Goal: Task Accomplishment & Management: Manage account settings

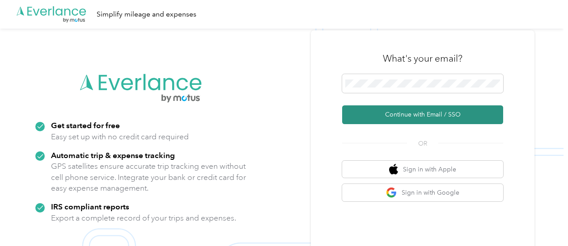
click at [399, 119] on button "Continue with Email / SSO" at bounding box center [422, 114] width 161 height 19
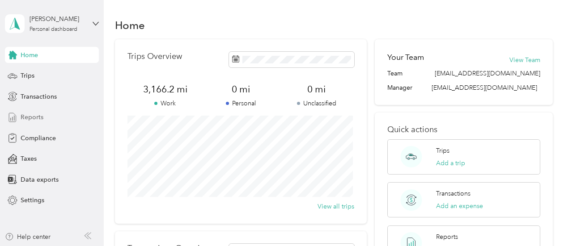
click at [72, 117] on div "Reports" at bounding box center [52, 118] width 94 height 16
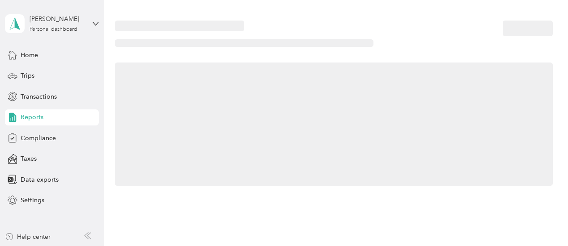
click at [72, 117] on div "Reports" at bounding box center [52, 118] width 94 height 16
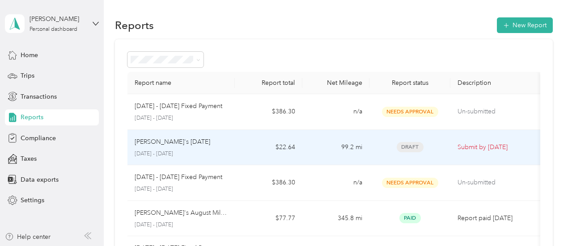
click at [169, 146] on div "Alyse's September 2025 September 1 - 30, 2025" at bounding box center [181, 147] width 93 height 21
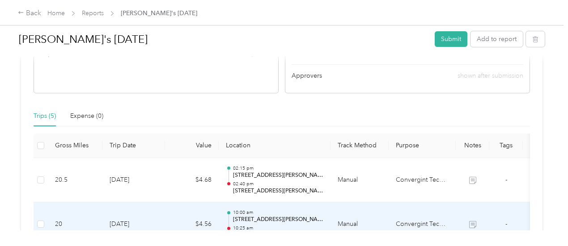
scroll to position [191, 0]
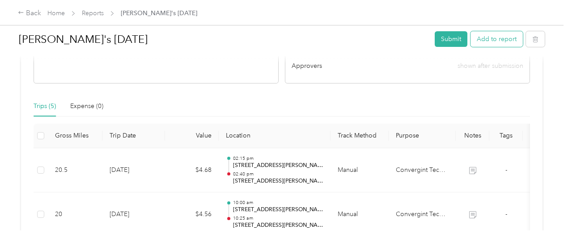
click at [485, 39] on button "Add to report" at bounding box center [496, 39] width 52 height 16
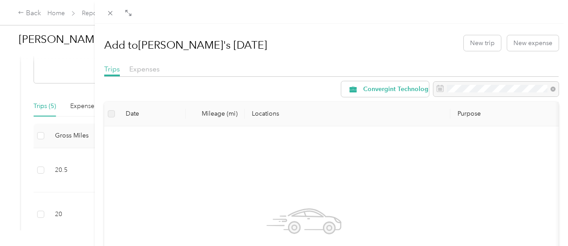
click at [470, 51] on div "Add to Alyse's September 2025 New trip New expense" at bounding box center [331, 43] width 454 height 26
click at [470, 50] on button "New trip" at bounding box center [482, 43] width 37 height 16
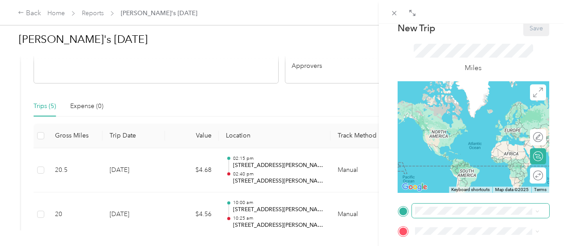
scroll to position [27, 0]
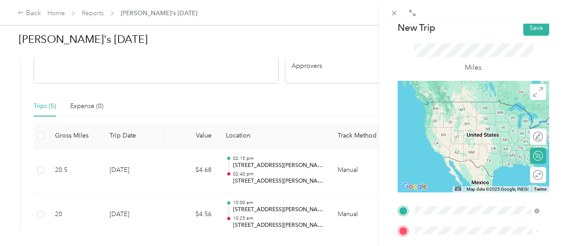
click at [470, 113] on span "38500 Old Willoughby Drive Willoughby, Ohio 44094, United States" at bounding box center [483, 105] width 104 height 16
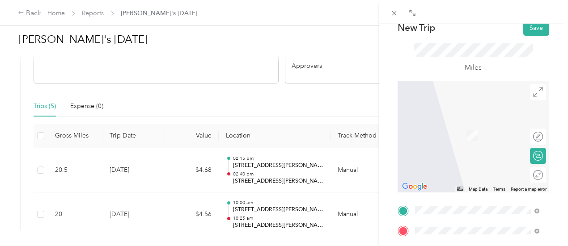
click at [499, 144] on span "1375 North Cassady Avenue Columbus, Ohio 43219, United States" at bounding box center [483, 137] width 104 height 16
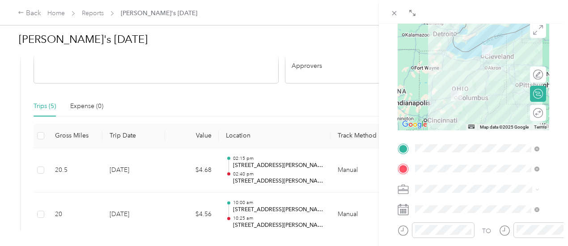
scroll to position [90, 0]
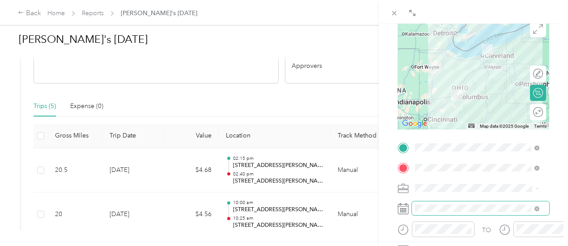
click at [466, 204] on span at bounding box center [480, 209] width 137 height 14
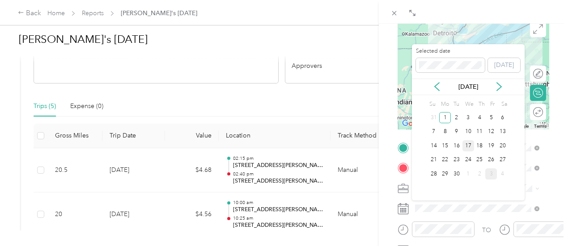
click at [468, 144] on div "17" at bounding box center [468, 145] width 12 height 11
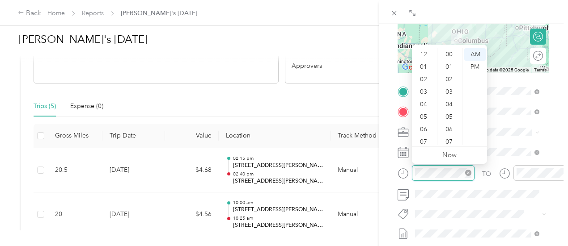
scroll to position [54, 0]
click at [423, 74] on div "06" at bounding box center [423, 76] width 21 height 13
click at [452, 105] on div "30" at bounding box center [449, 104] width 21 height 13
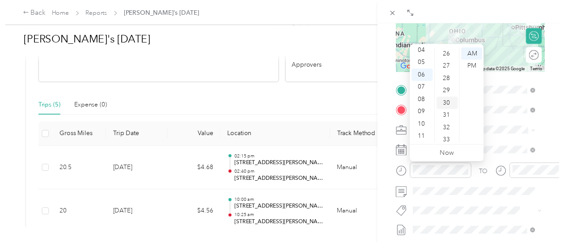
scroll to position [375, 0]
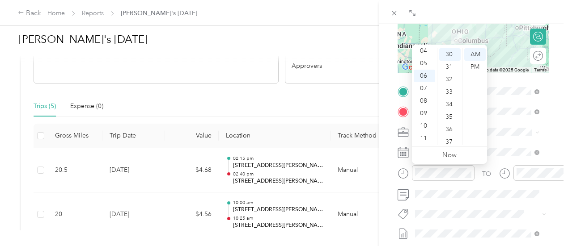
click at [555, 150] on div "BACK New Trip Save This trip cannot be edited because it is either under review…" at bounding box center [473, 147] width 189 height 246
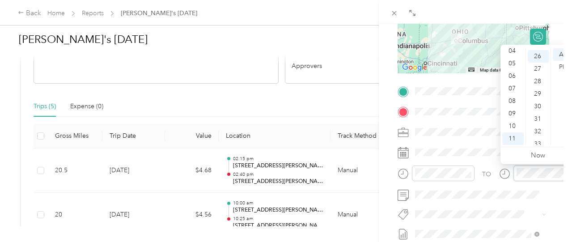
scroll to position [325, 0]
click at [512, 101] on div "08" at bounding box center [512, 101] width 21 height 13
click at [540, 120] on div "55" at bounding box center [537, 120] width 21 height 13
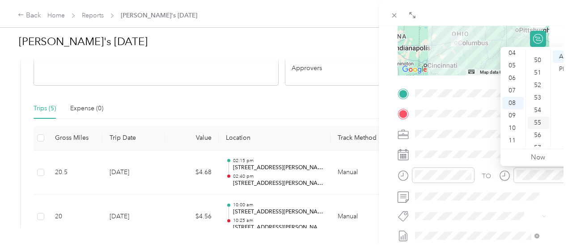
scroll to position [654, 0]
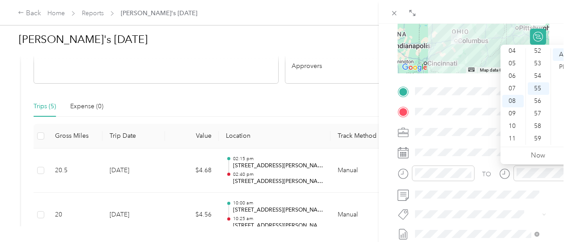
click at [382, 173] on div "BACK New Trip Save This trip cannot be edited because it is either under review…" at bounding box center [473, 145] width 189 height 242
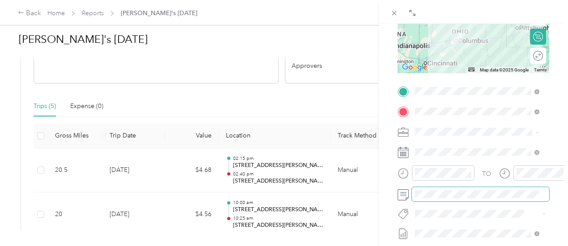
click at [434, 199] on span at bounding box center [480, 194] width 137 height 14
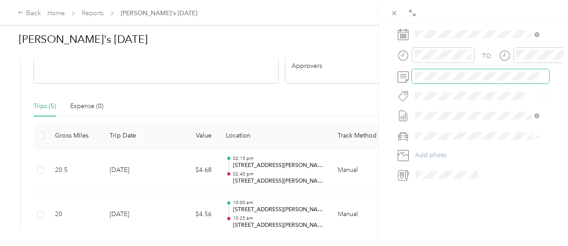
scroll to position [271, 0]
click at [449, 129] on span at bounding box center [480, 136] width 137 height 14
click at [450, 150] on ol "Nissan Rogue Alyse’s Car" at bounding box center [477, 152] width 131 height 31
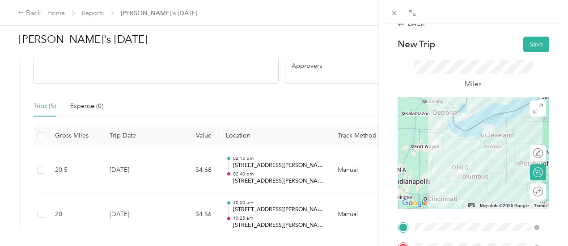
scroll to position [1, 0]
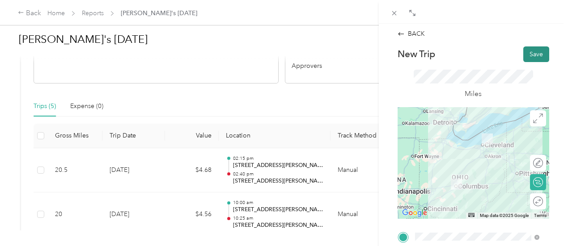
click at [523, 51] on button "Save" at bounding box center [536, 54] width 26 height 16
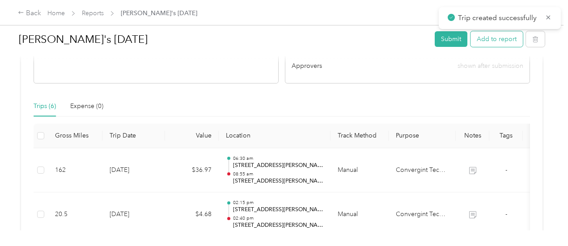
click at [489, 39] on button "Add to report" at bounding box center [496, 39] width 52 height 16
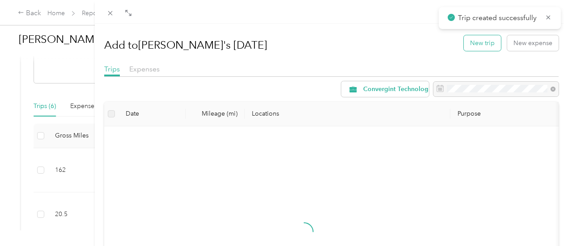
click at [464, 46] on button "New trip" at bounding box center [482, 43] width 37 height 16
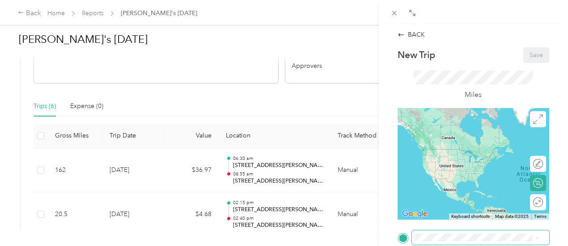
click at [412, 236] on span at bounding box center [480, 238] width 137 height 14
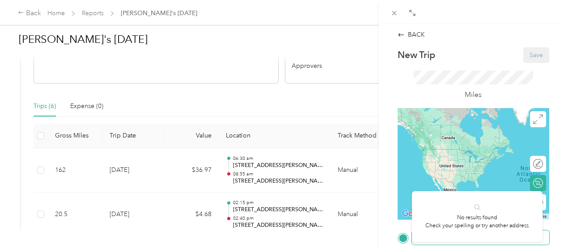
scroll to position [55, 0]
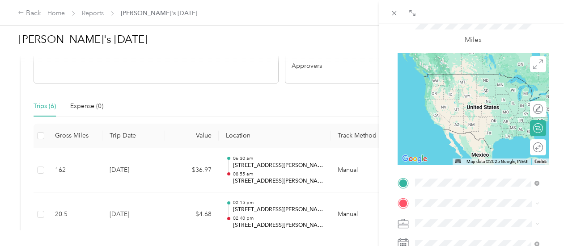
click at [472, 98] on div "1375 North Cassady Avenue Columbus, Ohio 43219, United States" at bounding box center [477, 88] width 118 height 19
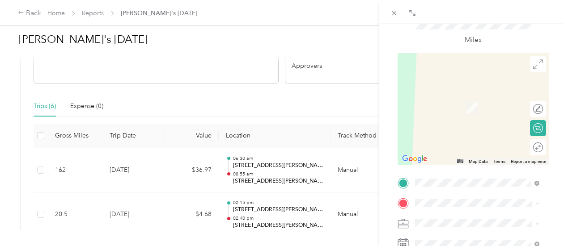
click at [469, 96] on span "38500 Old Willoughby Drive Willoughby, Ohio 44094, United States" at bounding box center [483, 95] width 104 height 16
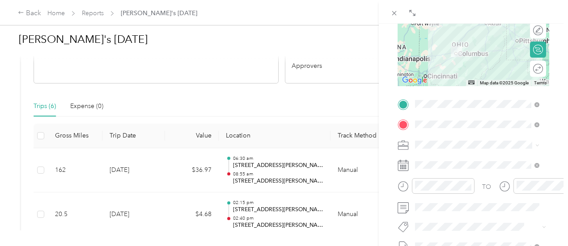
scroll to position [139, 0]
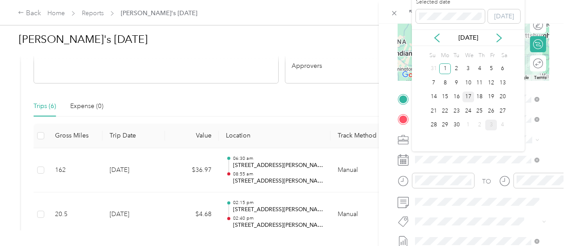
click at [468, 96] on div "17" at bounding box center [468, 97] width 12 height 11
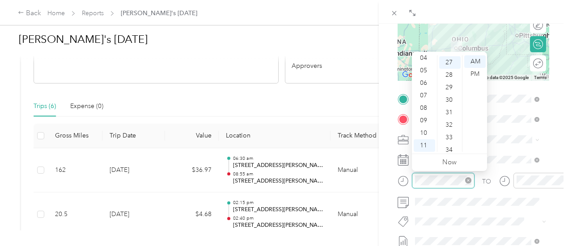
scroll to position [338, 0]
click at [474, 72] on div "PM" at bounding box center [474, 74] width 21 height 13
click at [422, 84] on div "02" at bounding box center [423, 86] width 21 height 13
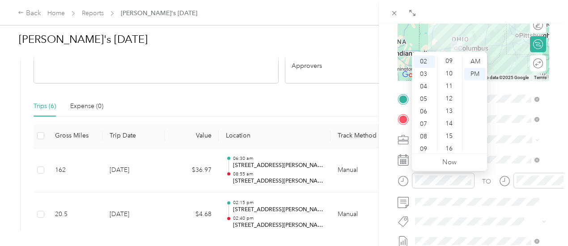
scroll to position [113, 0]
drag, startPoint x: 450, startPoint y: 79, endPoint x: 452, endPoint y: 74, distance: 5.2
click at [452, 74] on div "10" at bounding box center [449, 74] width 21 height 13
click at [449, 106] on div "30" at bounding box center [449, 111] width 21 height 13
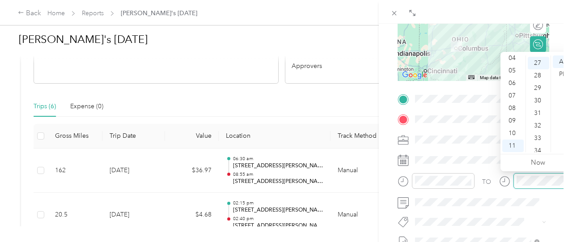
scroll to position [338, 0]
click at [514, 71] on div "05" at bounding box center [512, 70] width 21 height 13
drag, startPoint x: 543, startPoint y: 64, endPoint x: 565, endPoint y: 70, distance: 23.2
click at [565, 70] on div "PM" at bounding box center [562, 74] width 21 height 13
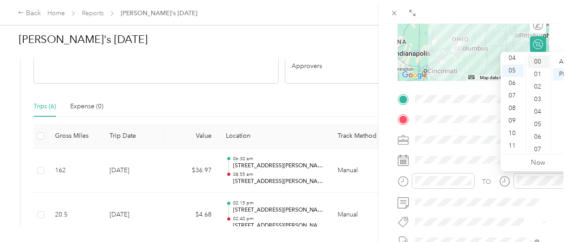
click at [537, 63] on div "00" at bounding box center [537, 61] width 21 height 13
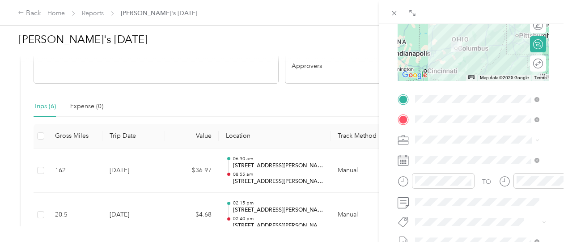
click at [560, 30] on div "BACK New Trip Save This trip cannot be edited because it is either under review…" at bounding box center [473, 145] width 189 height 242
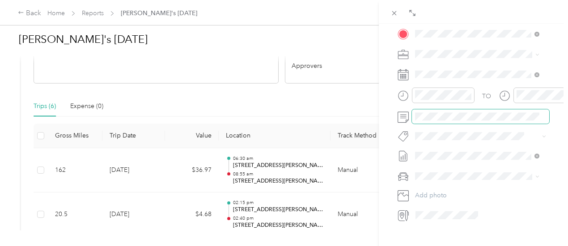
scroll to position [231, 0]
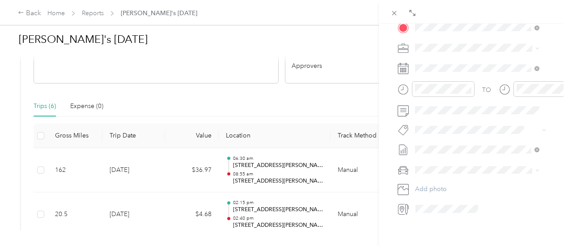
click at [482, 175] on span at bounding box center [480, 170] width 137 height 14
click at [464, 189] on ol "Nissan Rogue Alyse’s Car" at bounding box center [477, 188] width 131 height 31
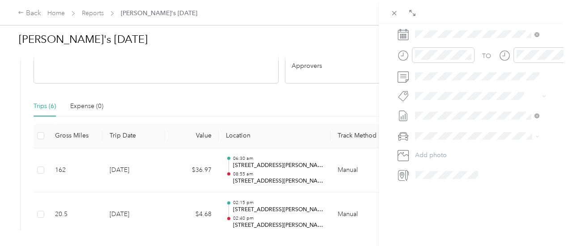
click at [440, 147] on li "Nissan Rogue" at bounding box center [477, 145] width 131 height 16
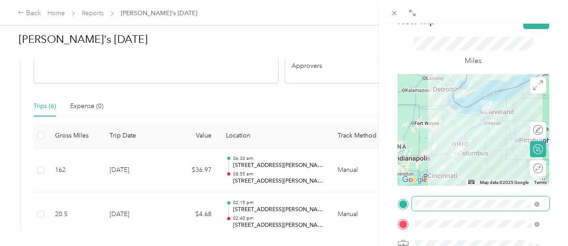
scroll to position [28, 0]
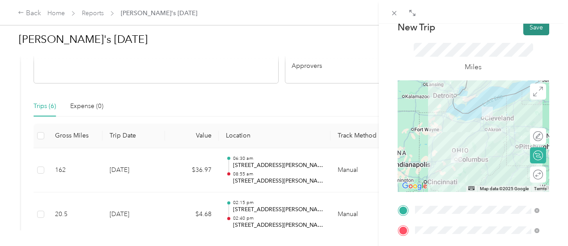
click at [529, 34] on button "Save" at bounding box center [536, 28] width 26 height 16
